Goal: Information Seeking & Learning: Learn about a topic

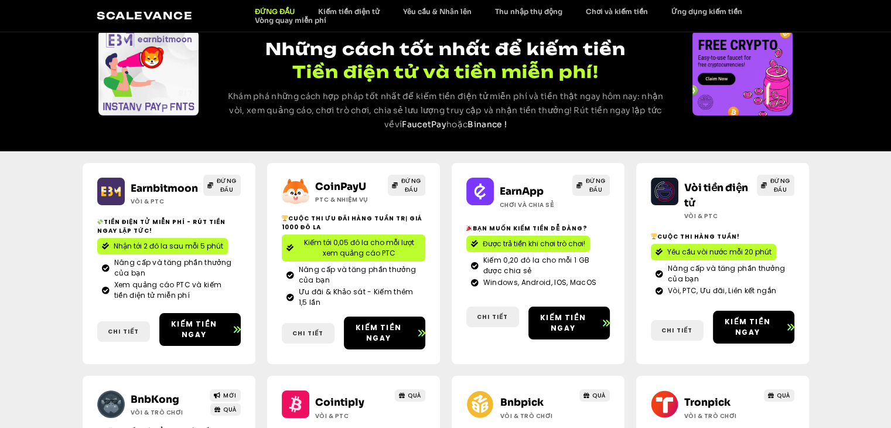
click at [455, 154] on div "Earnbitmoon Vòi & PTC ĐỨNG ĐẦU Tiền điện tử miễn phí - Rút tiền ngay lập tức! N…" at bounding box center [446, 369] width 727 height 437
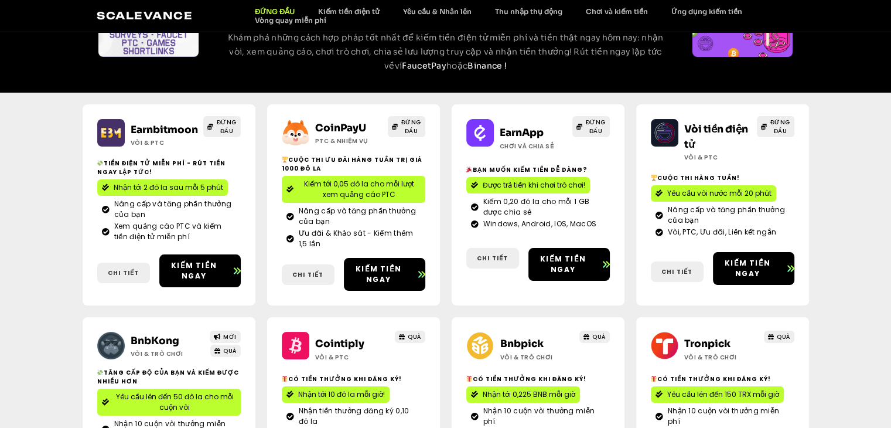
click at [455, 154] on div "EarnApp Chơi và chia sẻ ĐỨNG ĐẦU Bạn muốn kiếm tiền dễ dàng? Được trả tiền khi …" at bounding box center [538, 204] width 173 height 201
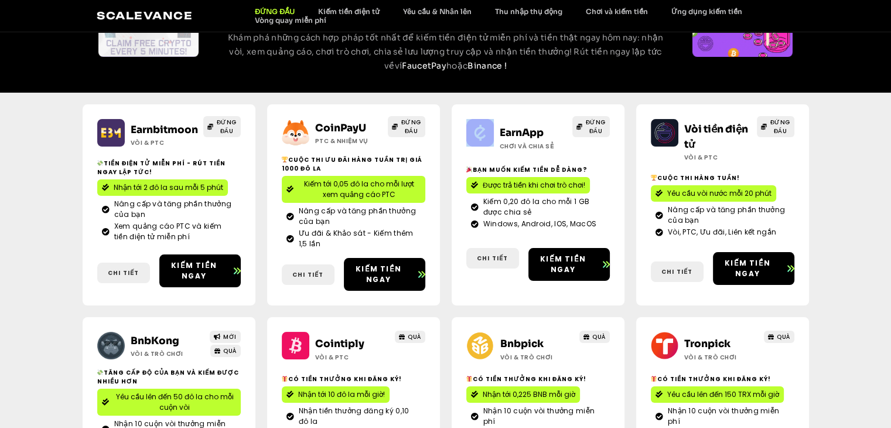
click at [455, 154] on div "EarnApp Chơi và chia sẻ ĐỨNG ĐẦU Bạn muốn kiếm tiền dễ dàng? Được trả tiền khi …" at bounding box center [538, 204] width 173 height 201
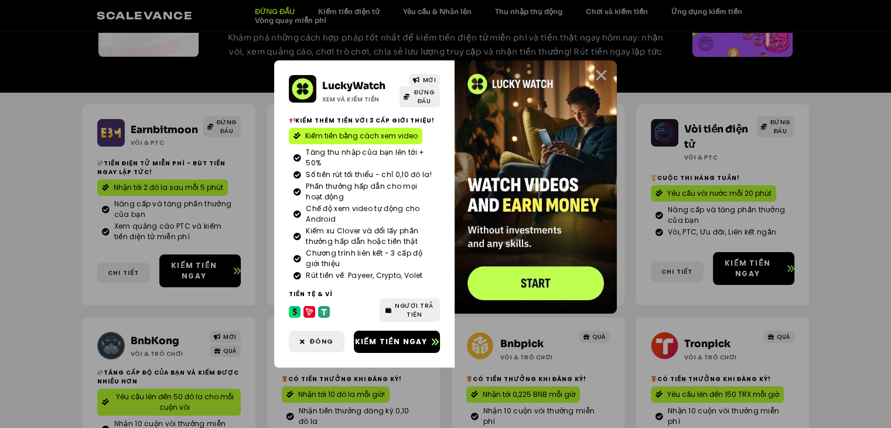
click at [600, 73] on icon "Đóng" at bounding box center [601, 75] width 15 height 15
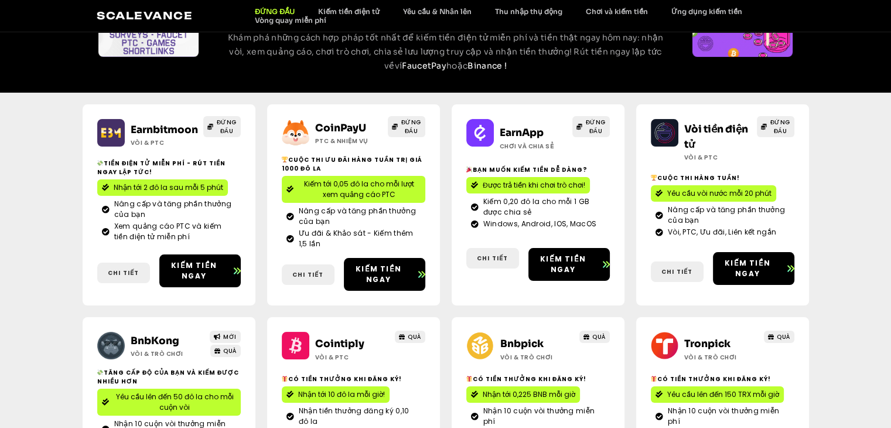
click at [600, 73] on div "THU NHẬP HÀNG ĐẦU Những cách tốt nhất để kiếm tiền Tiền điện tử và tiền miễn ph…" at bounding box center [445, 4] width 891 height 178
click at [165, 191] on font "Nhận tới 2 đô la sau mỗi 5 phút" at bounding box center [169, 187] width 110 height 10
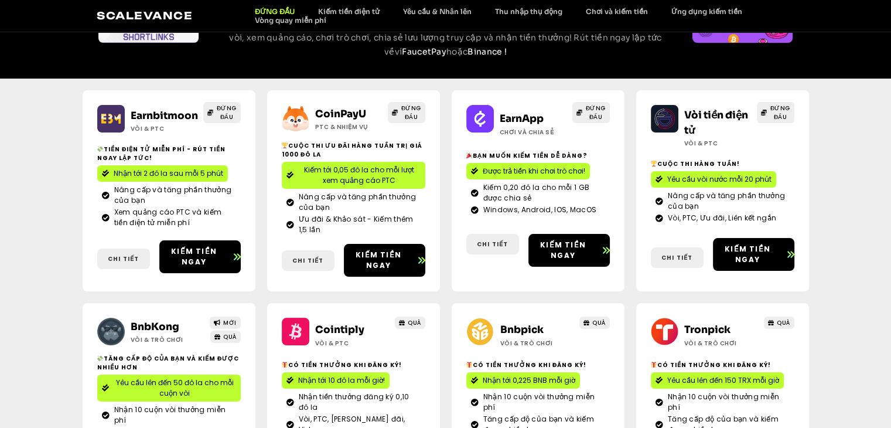
click at [164, 153] on h2 "Tiền điện tử miễn phí - Rút tiền ngay lập tức!" at bounding box center [169, 154] width 144 height 18
click at [199, 251] on font "Kiếm tiền ngay" at bounding box center [194, 256] width 46 height 21
